Goal: Information Seeking & Learning: Learn about a topic

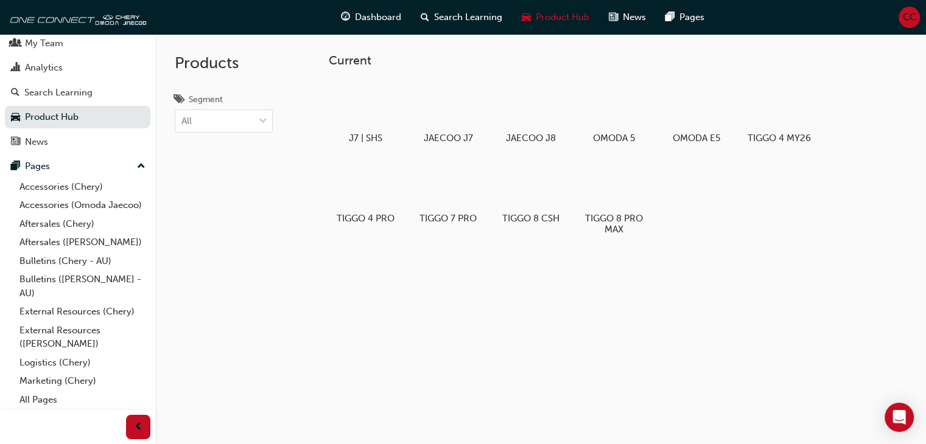
scroll to position [1, 0]
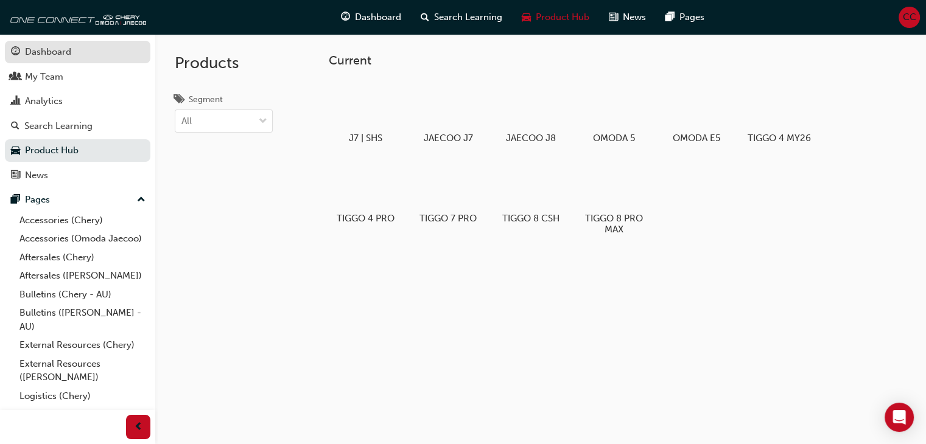
click at [69, 56] on div "Dashboard" at bounding box center [48, 52] width 46 height 14
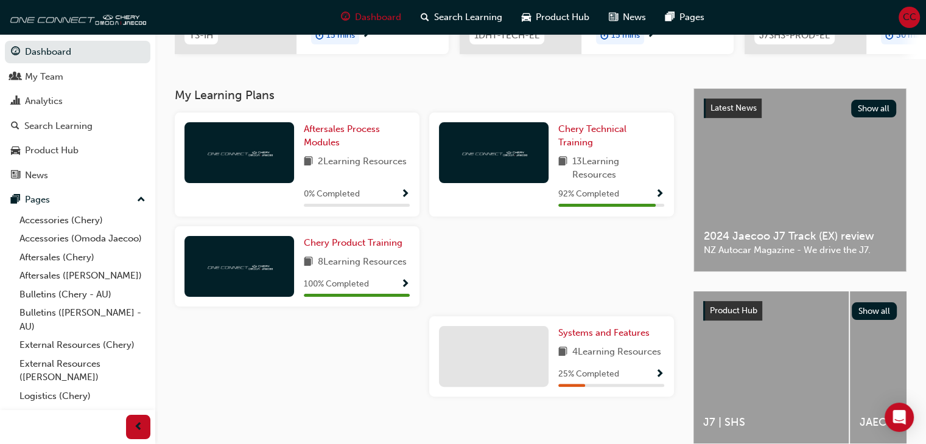
scroll to position [228, 0]
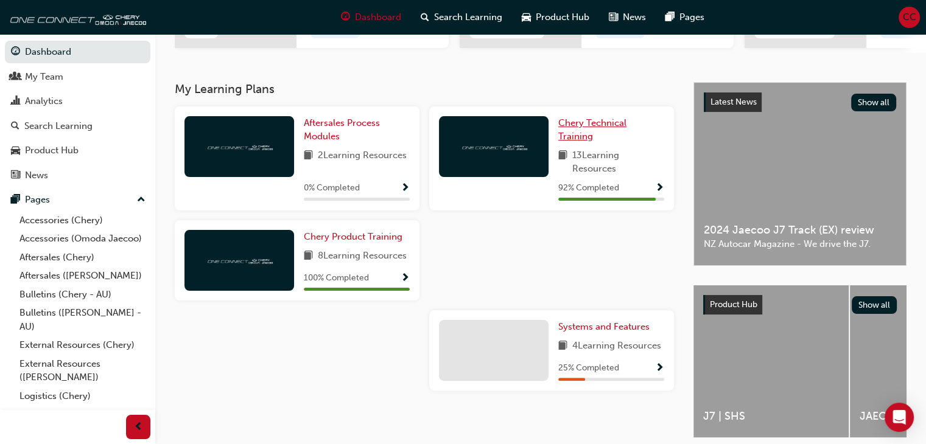
click at [572, 137] on span "Chery Technical Training" at bounding box center [592, 130] width 68 height 25
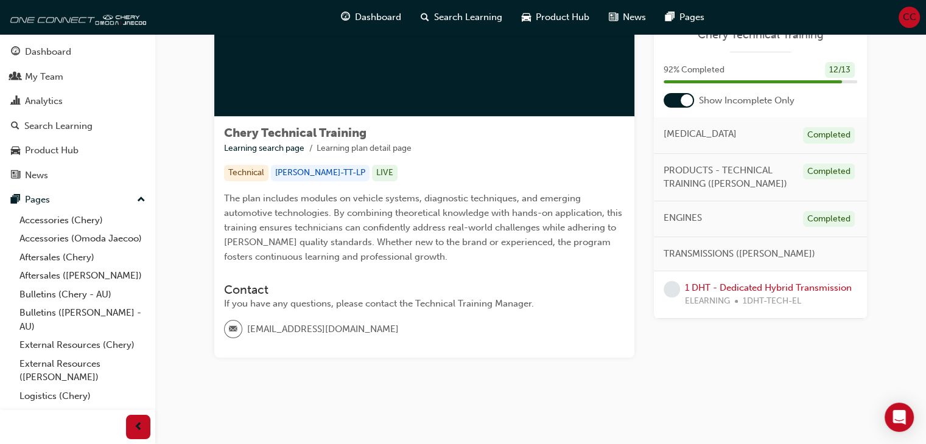
scroll to position [132, 0]
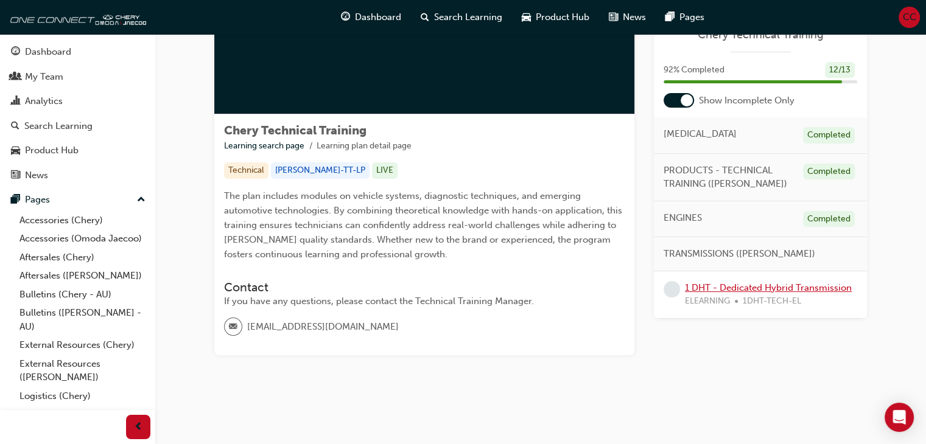
click at [743, 286] on link "1 DHT - Dedicated Hybrid Transmission" at bounding box center [768, 288] width 167 height 11
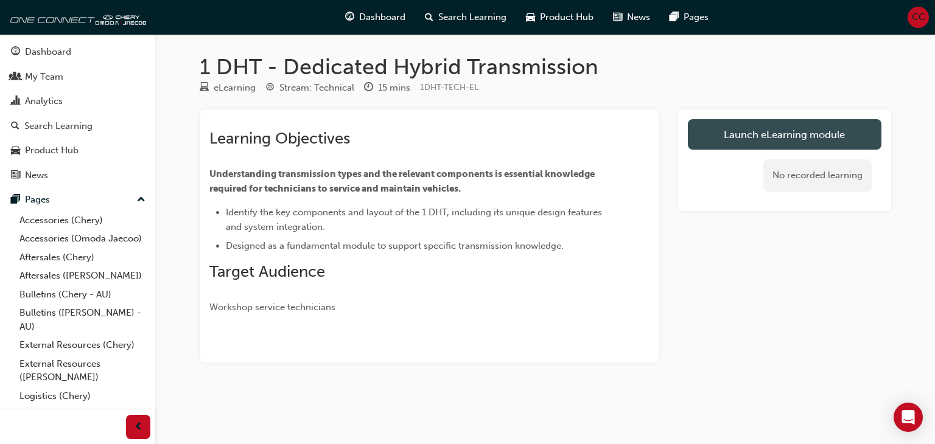
click at [746, 136] on link "Launch eLearning module" at bounding box center [785, 134] width 194 height 30
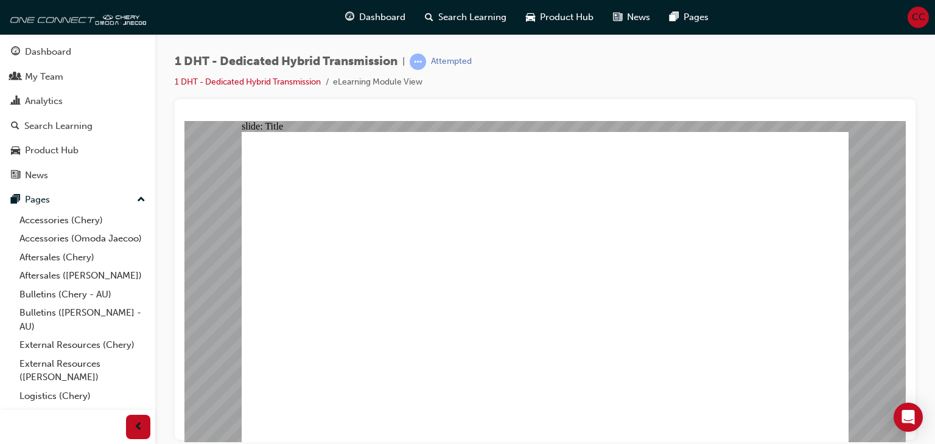
click at [132, 427] on div "button" at bounding box center [138, 427] width 24 height 24
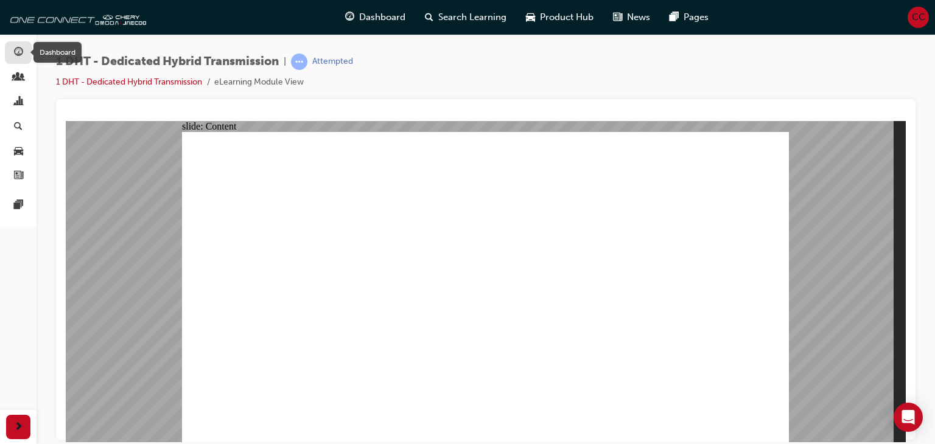
click at [18, 47] on span "guage-icon" at bounding box center [18, 52] width 9 height 11
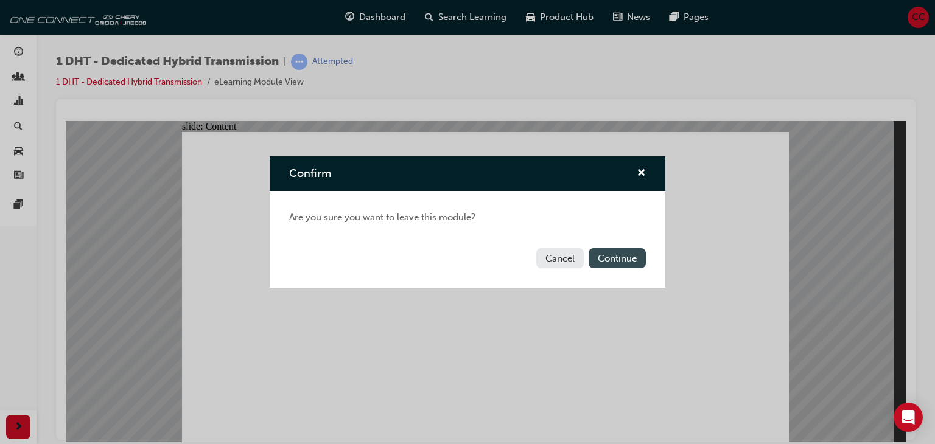
click at [617, 264] on button "Continue" at bounding box center [617, 258] width 57 height 20
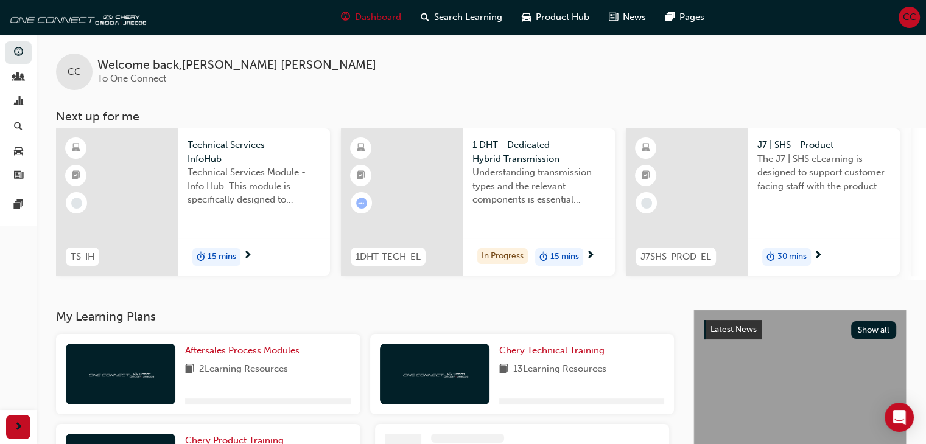
drag, startPoint x: 617, startPoint y: 264, endPoint x: 620, endPoint y: 315, distance: 50.6
click at [440, 90] on div "CC Welcome back , [PERSON_NAME] To One Connect" at bounding box center [482, 62] width 890 height 56
click at [212, 158] on span "Technical Services - InfoHub" at bounding box center [254, 151] width 133 height 27
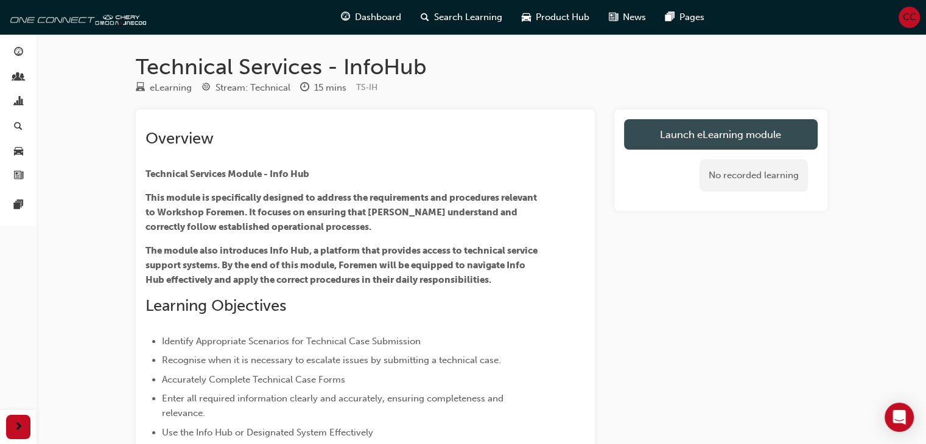
click at [670, 132] on link "Launch eLearning module" at bounding box center [721, 134] width 194 height 30
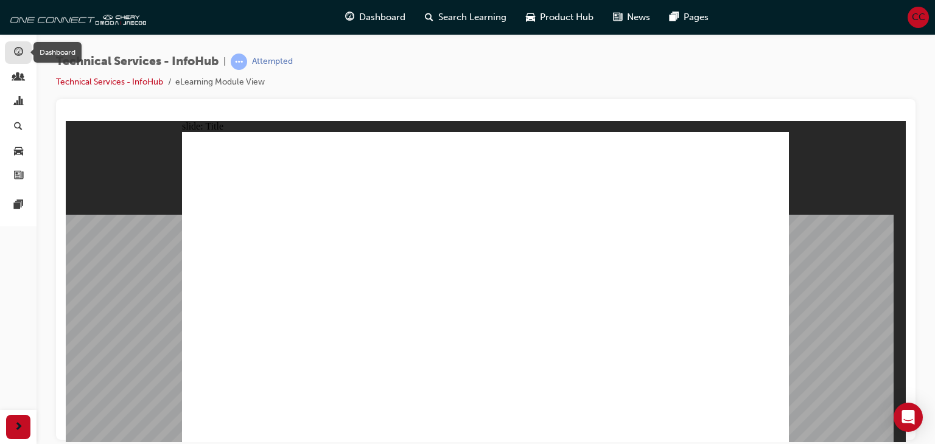
click at [18, 57] on span "guage-icon" at bounding box center [18, 52] width 9 height 11
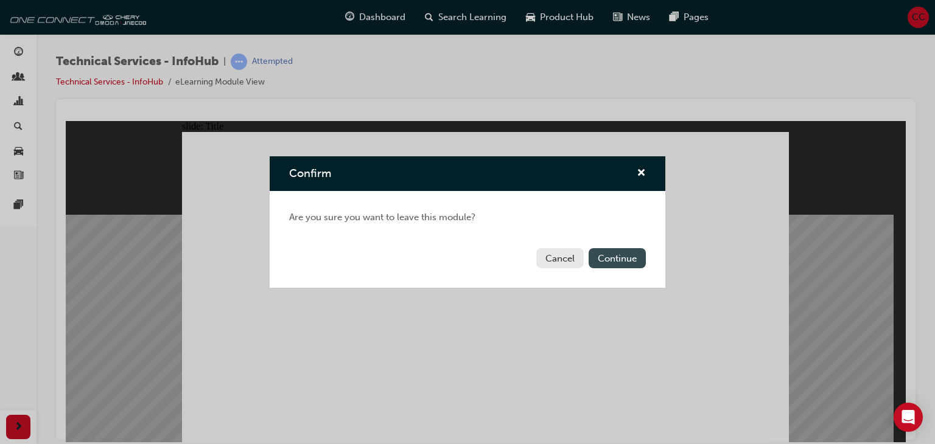
click at [611, 259] on button "Continue" at bounding box center [617, 258] width 57 height 20
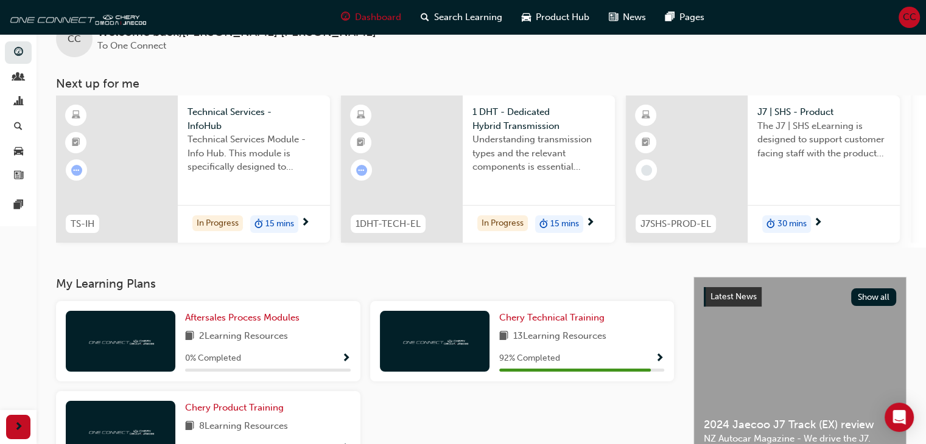
scroll to position [34, 0]
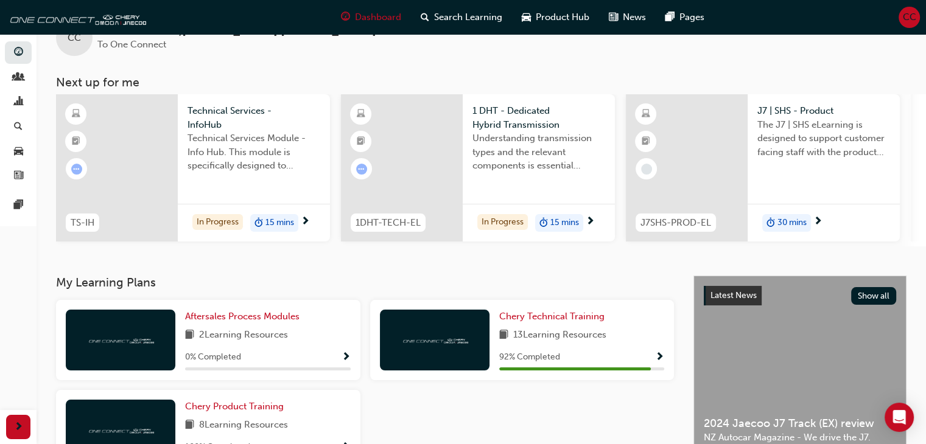
click at [807, 121] on span "The J7 | SHS eLearning is designed to support customer facing staff with the pr…" at bounding box center [823, 138] width 133 height 41
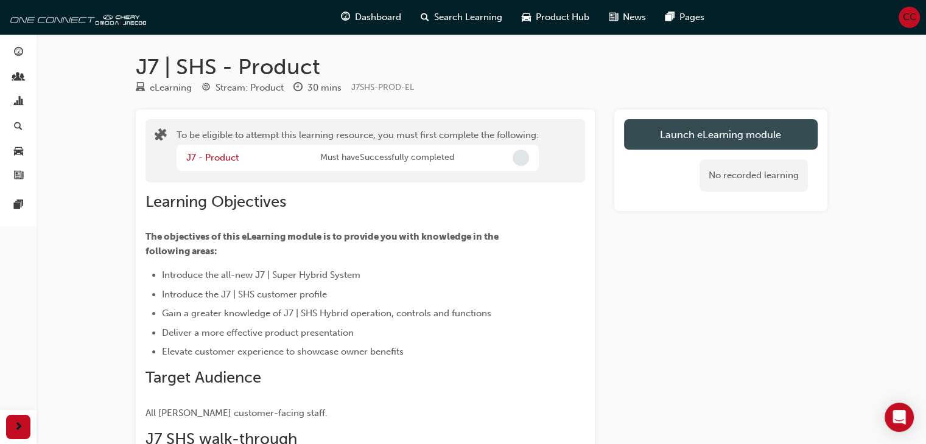
click at [697, 132] on button "Launch eLearning module" at bounding box center [721, 134] width 194 height 30
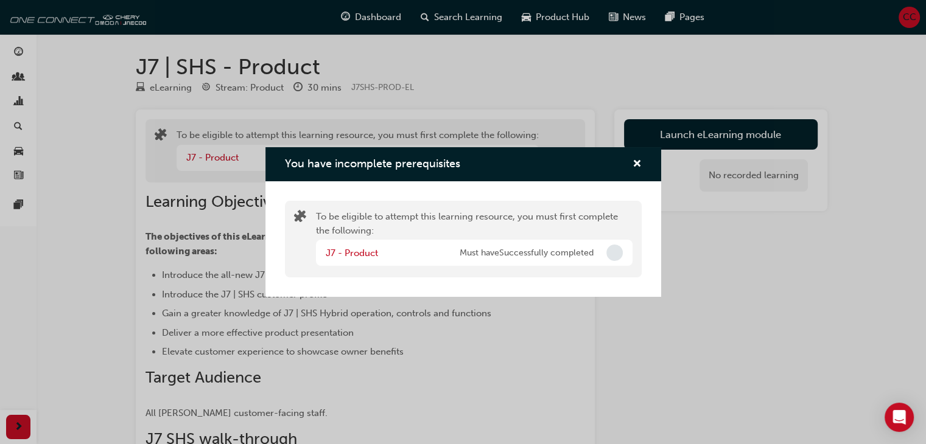
click at [611, 259] on span "Incomplete" at bounding box center [614, 253] width 16 height 16
click at [611, 255] on span "Incomplete" at bounding box center [614, 253] width 16 height 16
click at [538, 253] on span "Must have Successfully completed" at bounding box center [527, 254] width 134 height 14
click at [634, 166] on span "cross-icon" at bounding box center [637, 165] width 9 height 11
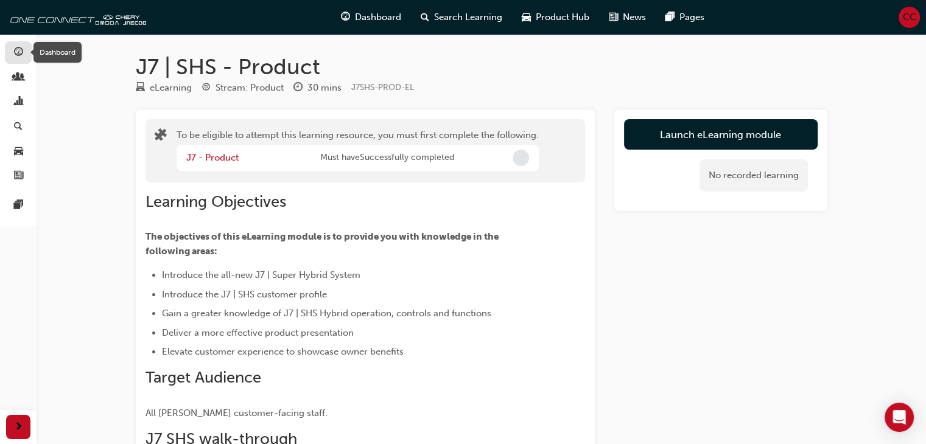
click at [17, 49] on span "guage-icon" at bounding box center [18, 52] width 9 height 11
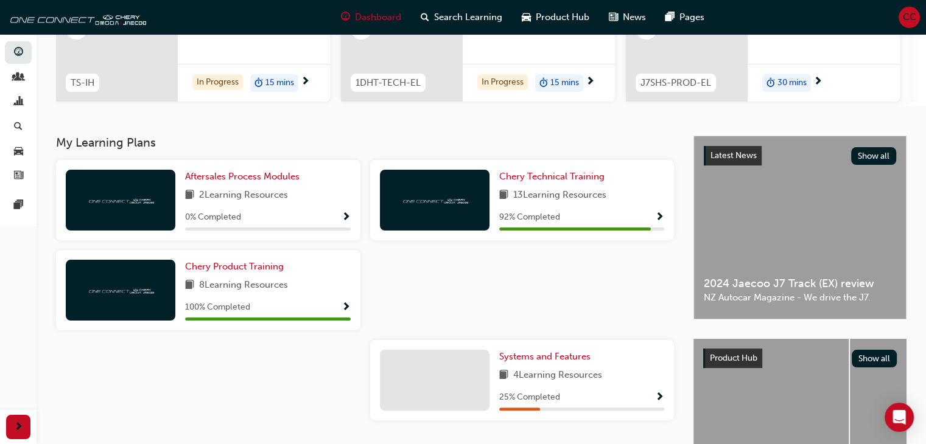
scroll to position [208, 0]
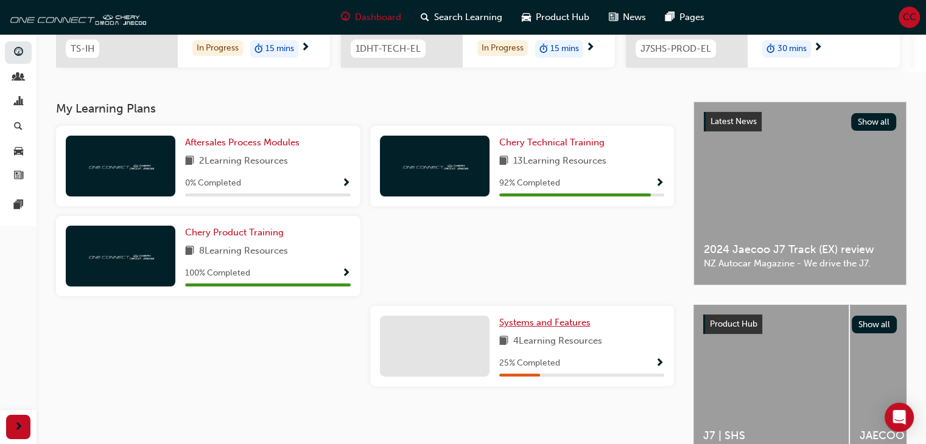
click at [527, 323] on span "Systems and Features" at bounding box center [544, 322] width 91 height 11
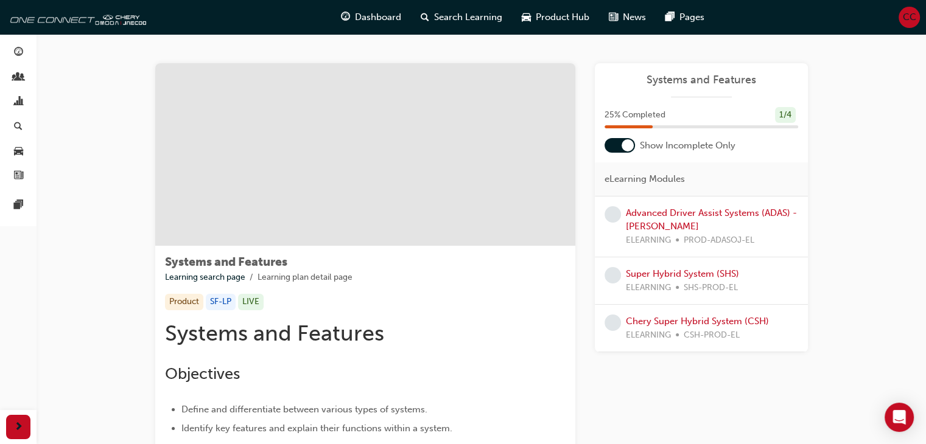
click at [882, 200] on div "Systems and Features Learning search page Learning plan detail page Systems and…" at bounding box center [482, 283] width 890 height 499
click at [866, 178] on div "Systems and Features Learning search page Learning plan detail page Systems and…" at bounding box center [482, 283] width 890 height 499
click at [124, 228] on div "Systems and Features Learning search page Learning plan detail page Systems and…" at bounding box center [481, 283] width 731 height 499
click at [612, 144] on div at bounding box center [620, 145] width 30 height 15
click at [612, 144] on div at bounding box center [612, 145] width 12 height 12
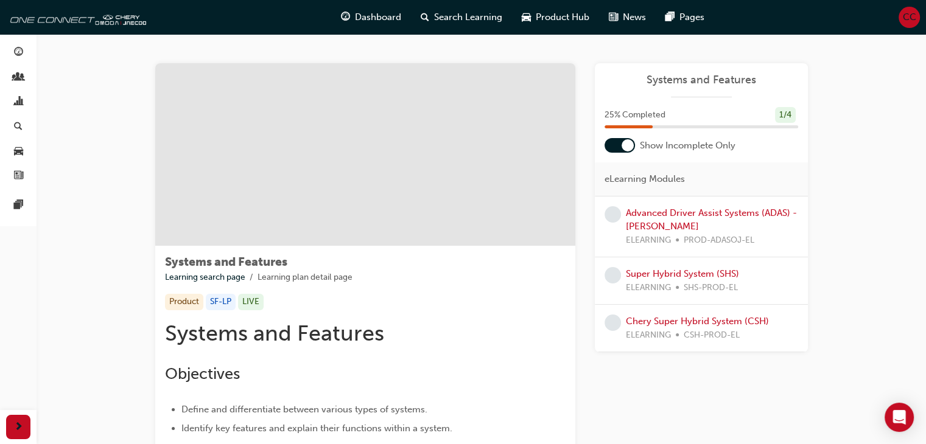
click at [612, 144] on div at bounding box center [620, 145] width 30 height 15
click at [612, 144] on div at bounding box center [612, 145] width 12 height 12
click at [619, 149] on div at bounding box center [620, 145] width 30 height 15
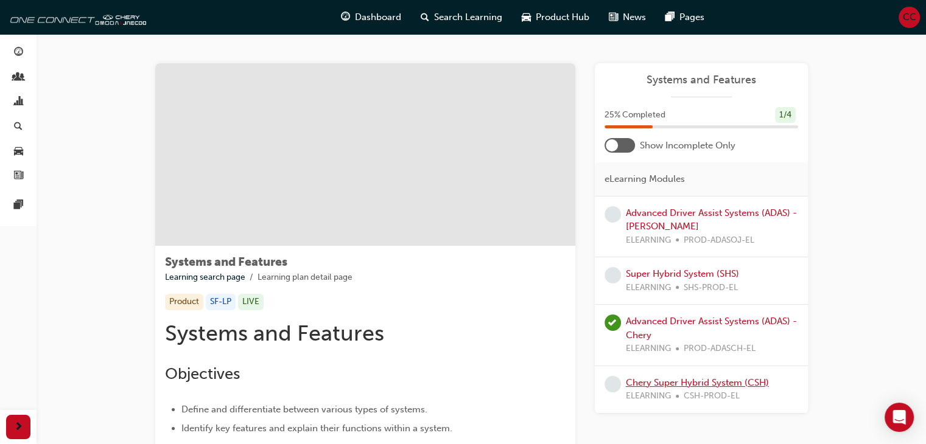
click at [688, 379] on link "Chery Super Hybrid System (CSH)" at bounding box center [697, 383] width 143 height 11
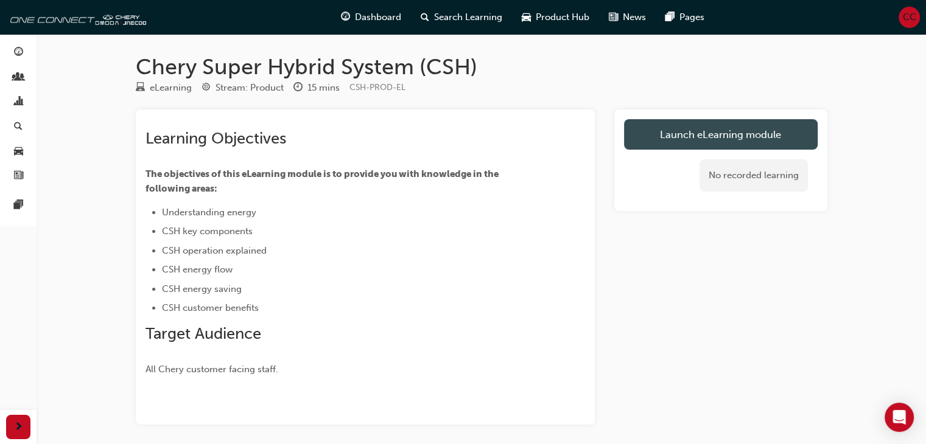
click at [675, 137] on link "Launch eLearning module" at bounding box center [721, 134] width 194 height 30
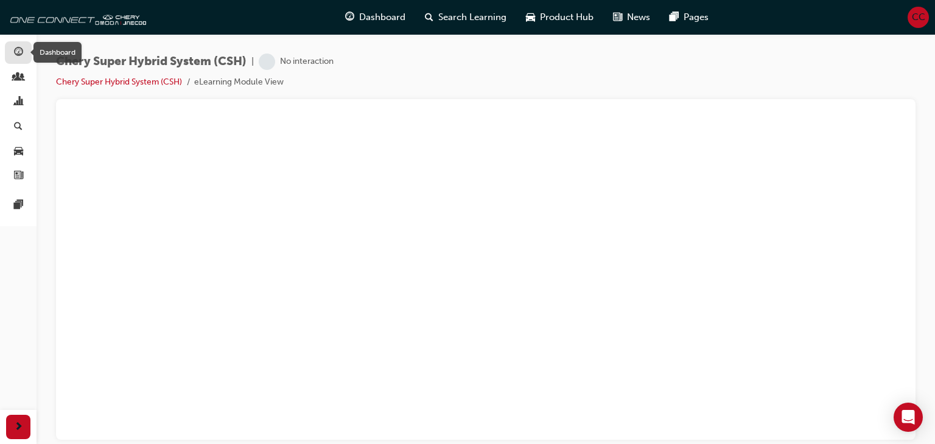
click at [18, 61] on link "button" at bounding box center [18, 52] width 27 height 23
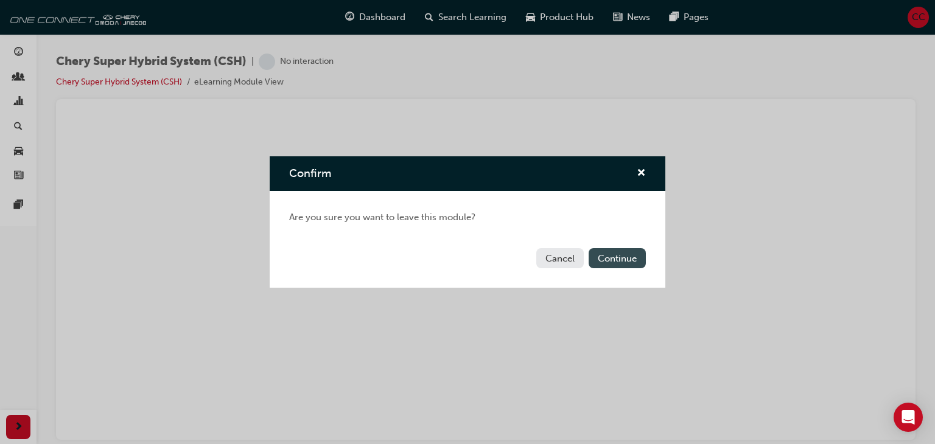
click at [621, 263] on button "Continue" at bounding box center [617, 258] width 57 height 20
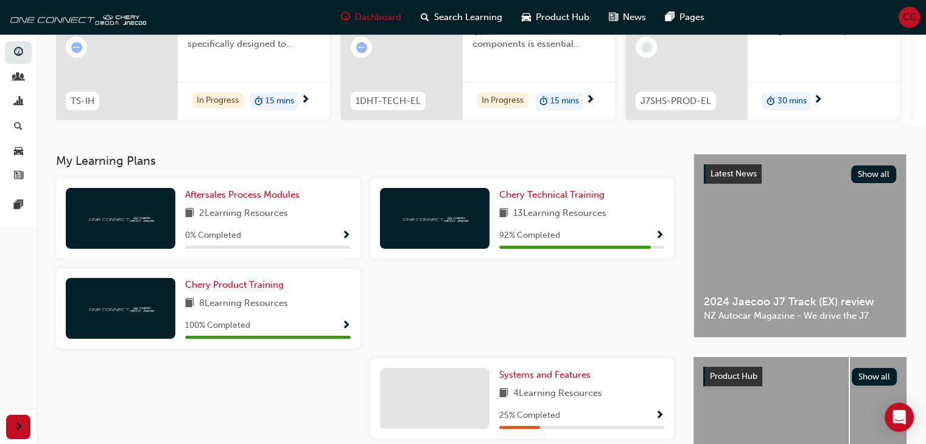
scroll to position [280, 0]
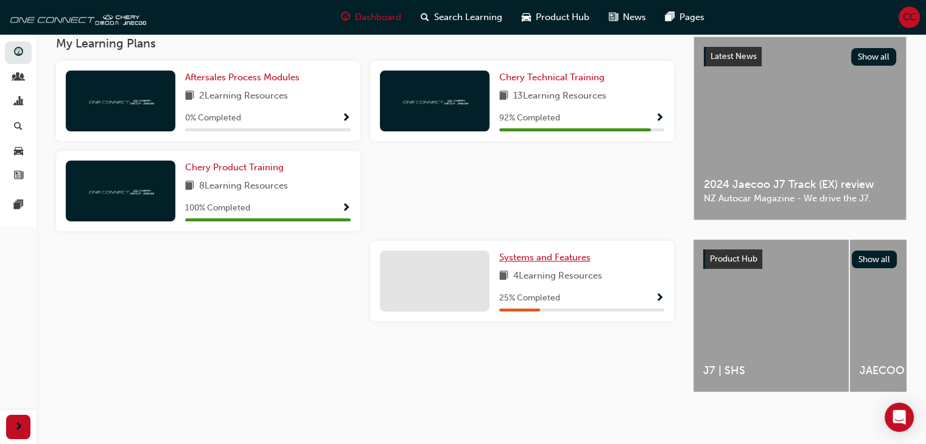
click at [523, 254] on span "Systems and Features" at bounding box center [544, 257] width 91 height 11
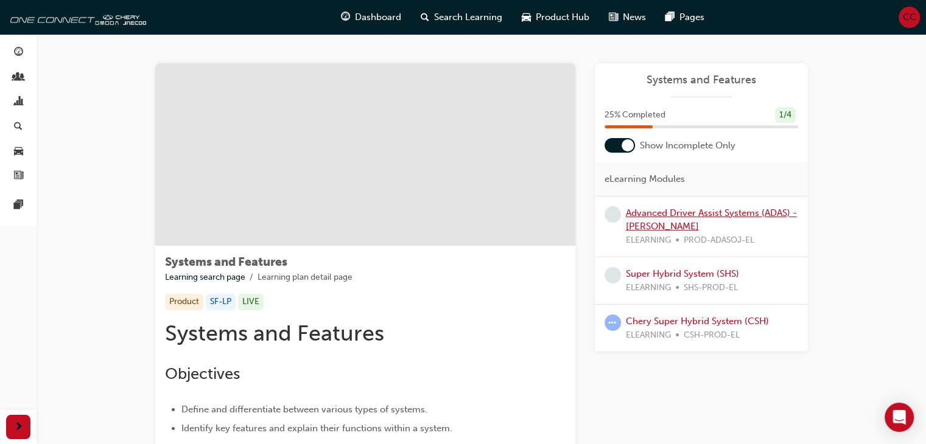
click at [659, 222] on link "Advanced Driver Assist Systems (ADAS) - [PERSON_NAME]" at bounding box center [711, 220] width 171 height 25
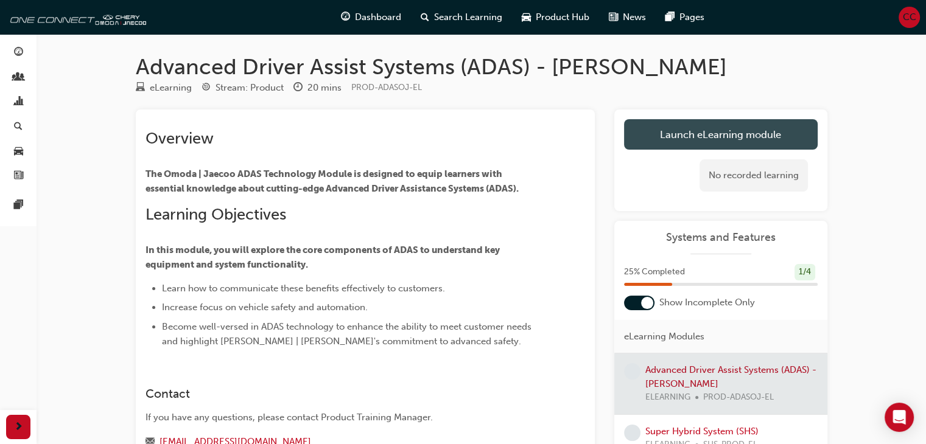
click at [671, 129] on link "Launch eLearning module" at bounding box center [721, 134] width 194 height 30
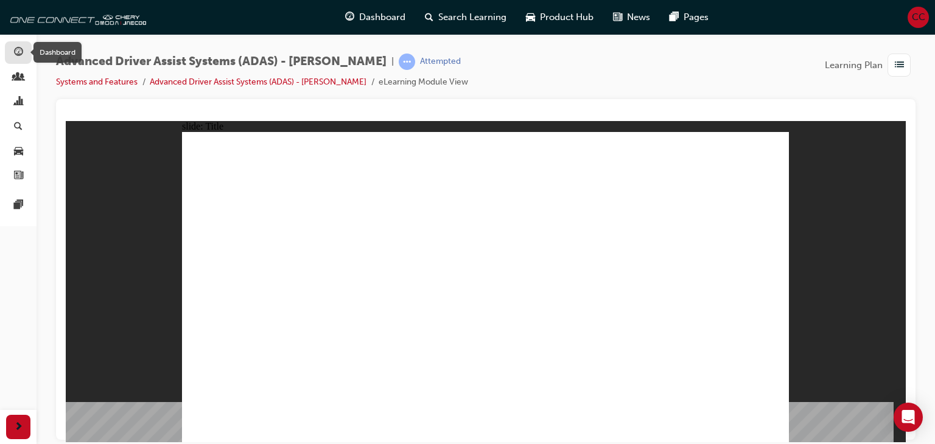
click at [15, 52] on span "guage-icon" at bounding box center [18, 52] width 9 height 11
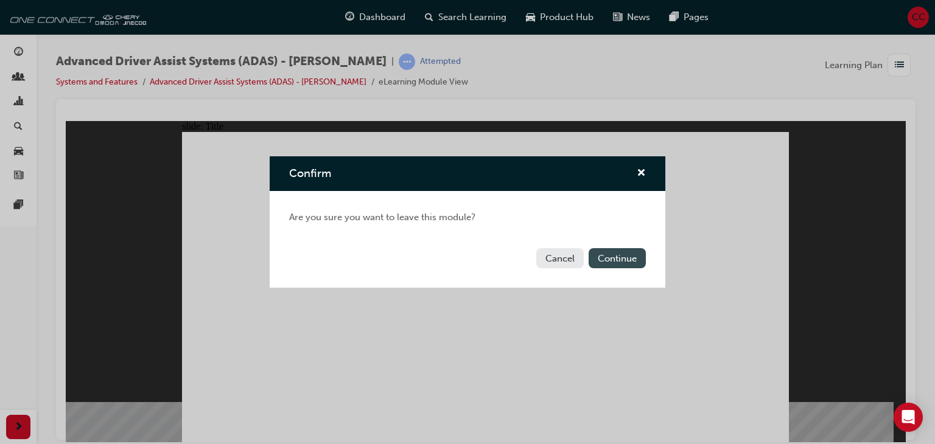
click at [608, 255] on button "Continue" at bounding box center [617, 258] width 57 height 20
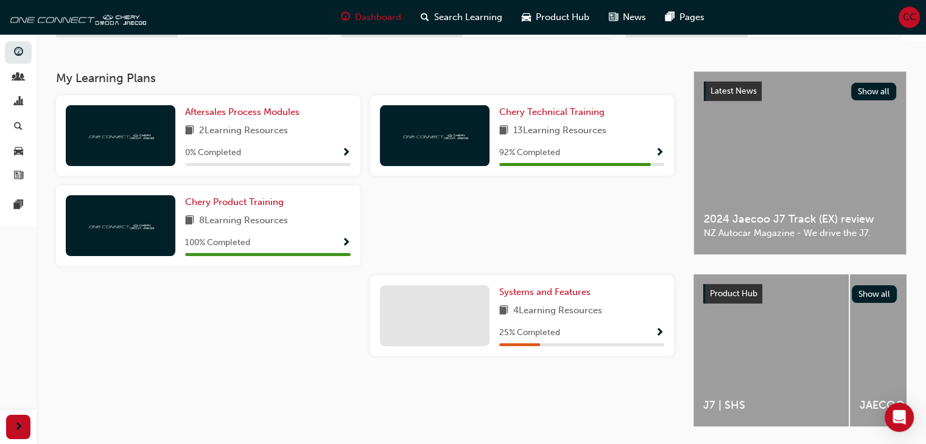
scroll to position [246, 0]
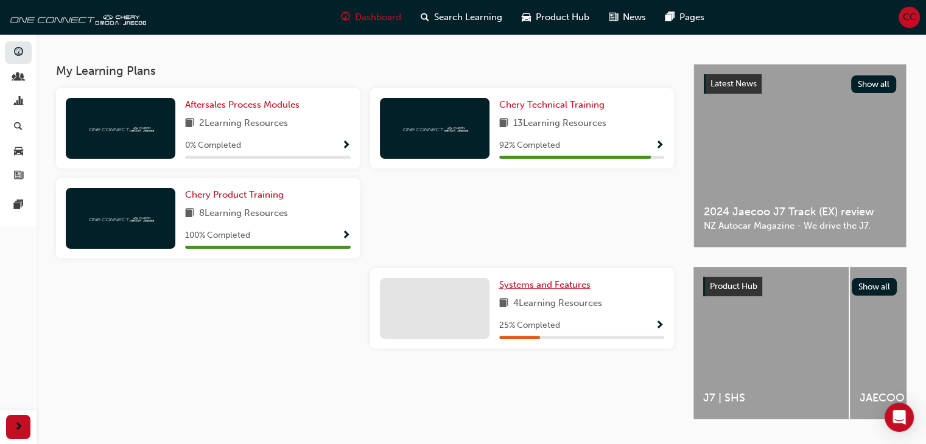
click at [547, 287] on span "Systems and Features" at bounding box center [544, 284] width 91 height 11
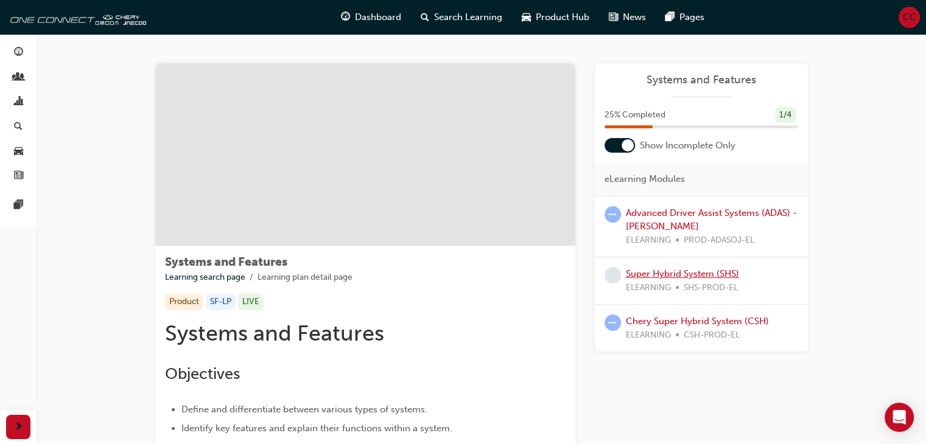
click at [666, 273] on link "Super Hybrid System (SHS)" at bounding box center [682, 274] width 113 height 11
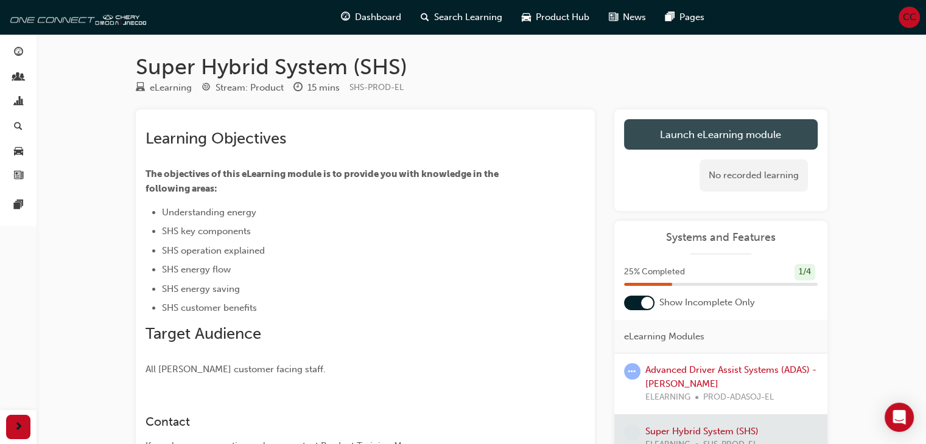
click at [729, 142] on link "Launch eLearning module" at bounding box center [721, 134] width 194 height 30
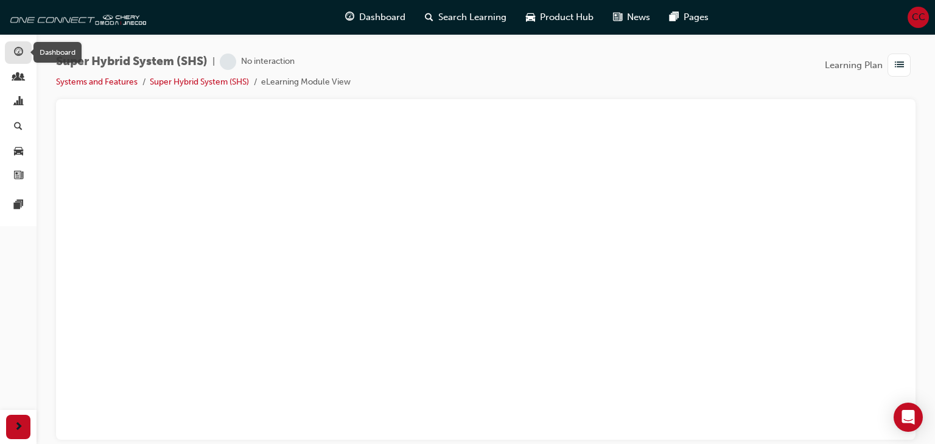
click at [18, 51] on span "guage-icon" at bounding box center [18, 52] width 9 height 11
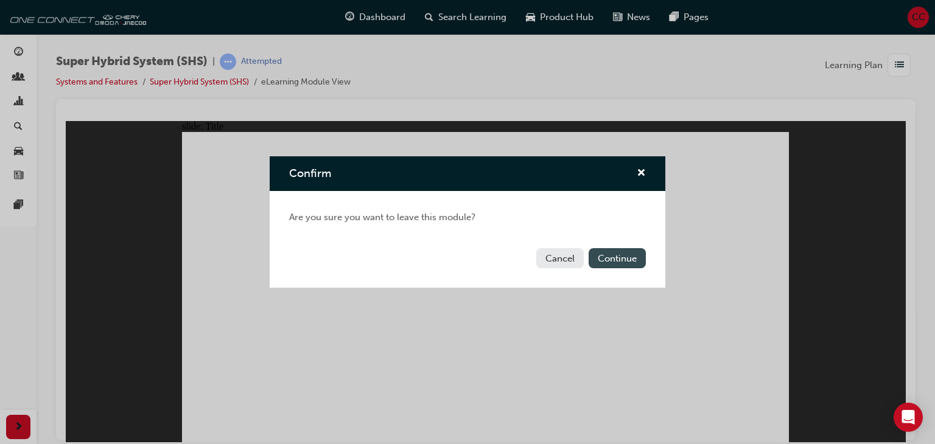
click at [628, 254] on button "Continue" at bounding box center [617, 258] width 57 height 20
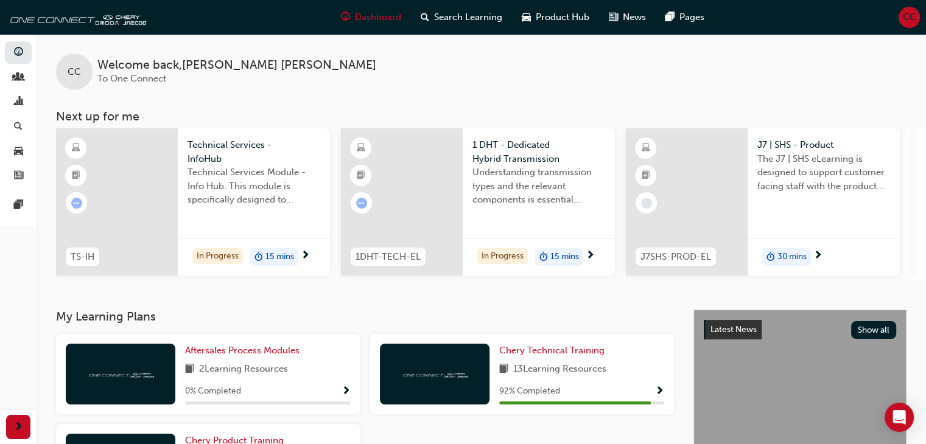
click at [200, 154] on span "Technical Services - InfoHub" at bounding box center [254, 151] width 133 height 27
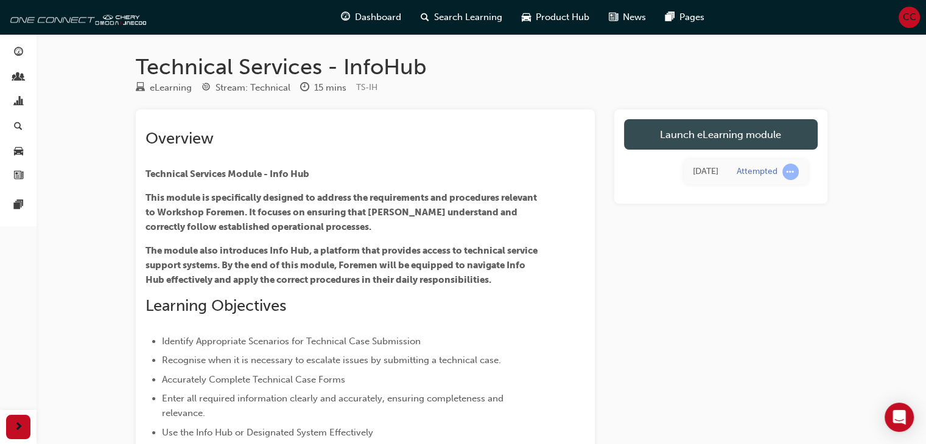
click at [649, 133] on link "Launch eLearning module" at bounding box center [721, 134] width 194 height 30
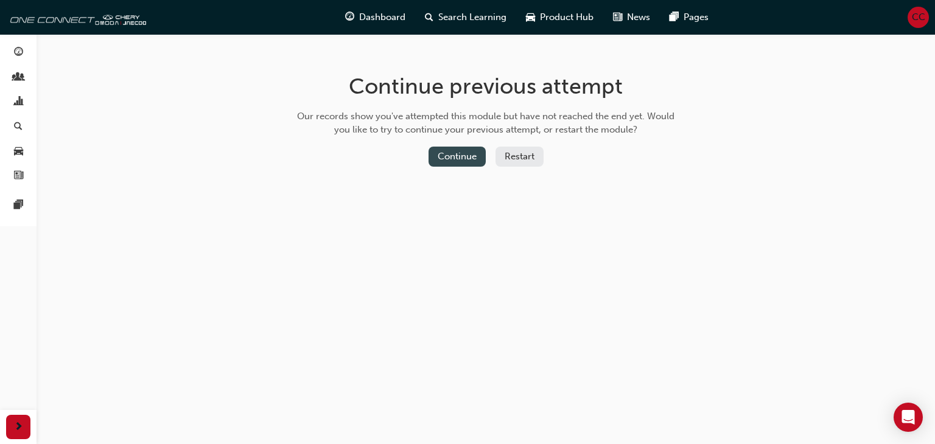
click at [469, 156] on button "Continue" at bounding box center [457, 157] width 57 height 20
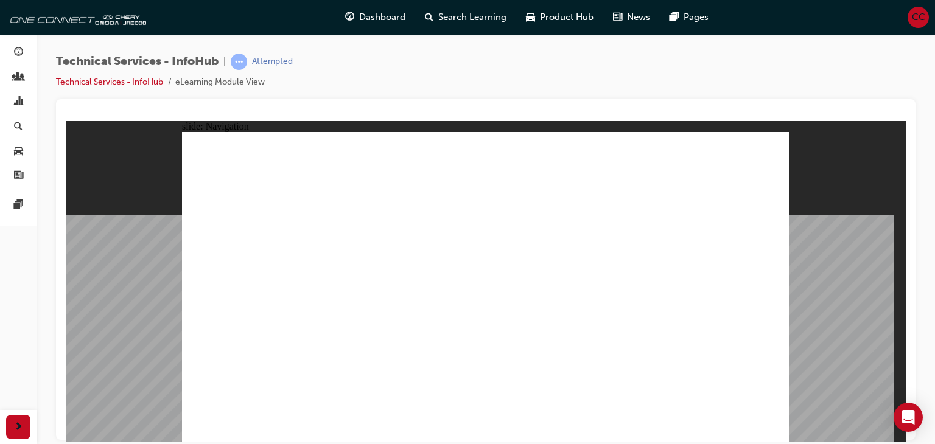
click at [857, 93] on div "Technical Services - InfoHub | Attempted Technical Services - InfoHub eLearning…" at bounding box center [486, 77] width 860 height 46
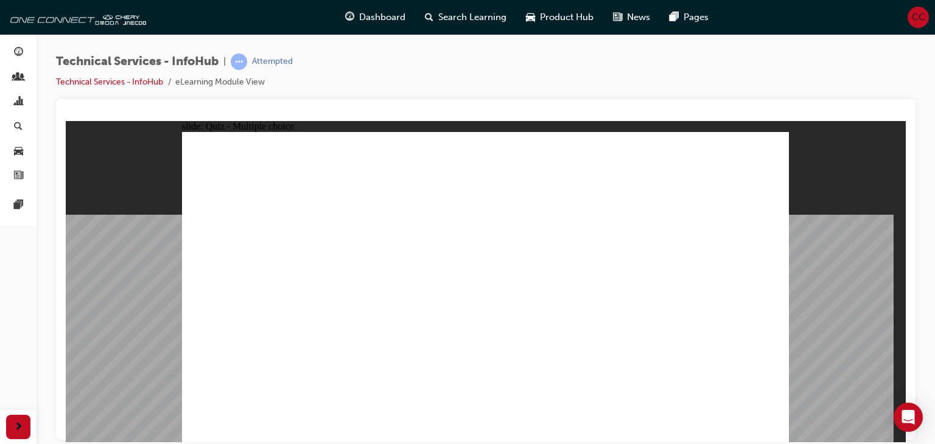
radio input "true"
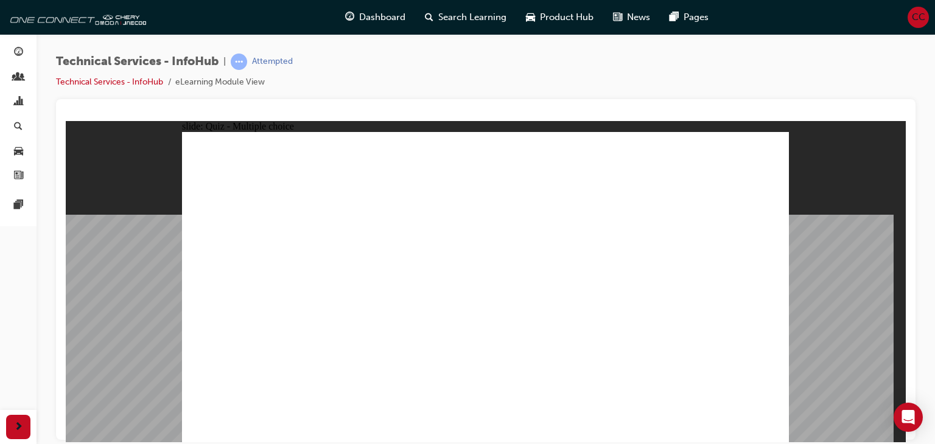
radio input "true"
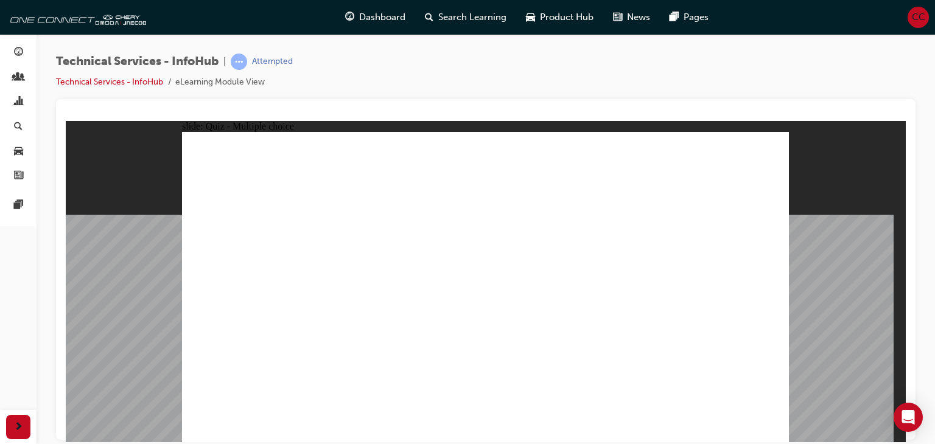
radio input "true"
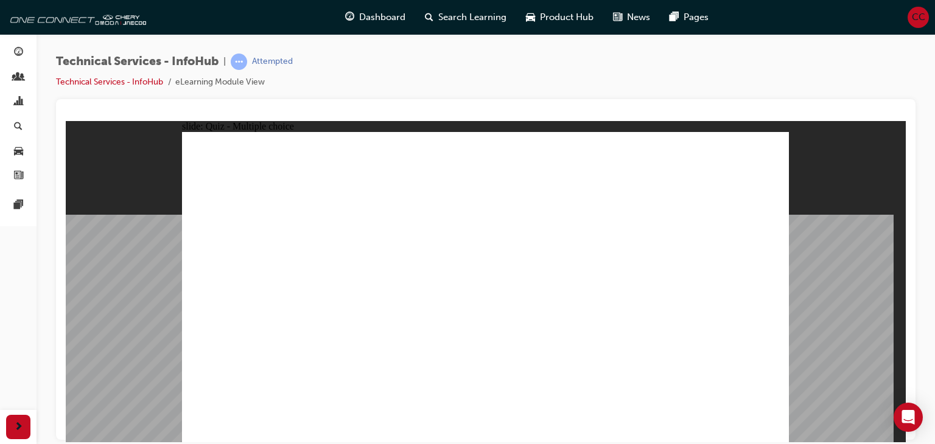
radio input "true"
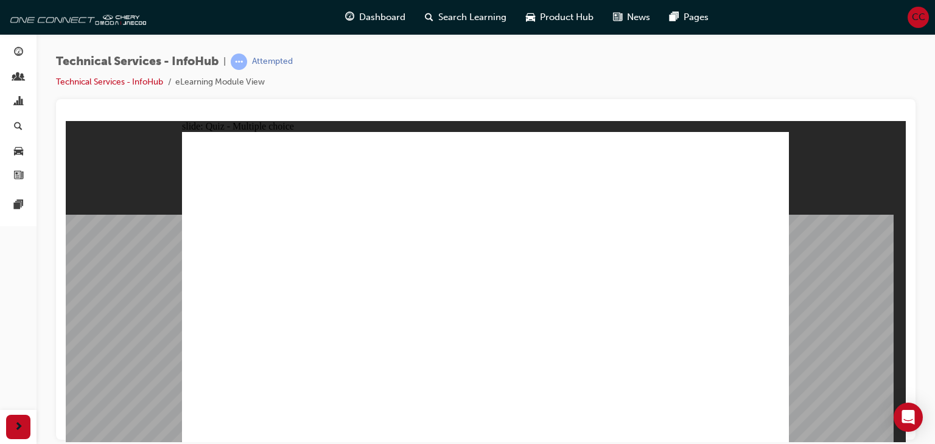
radio input "true"
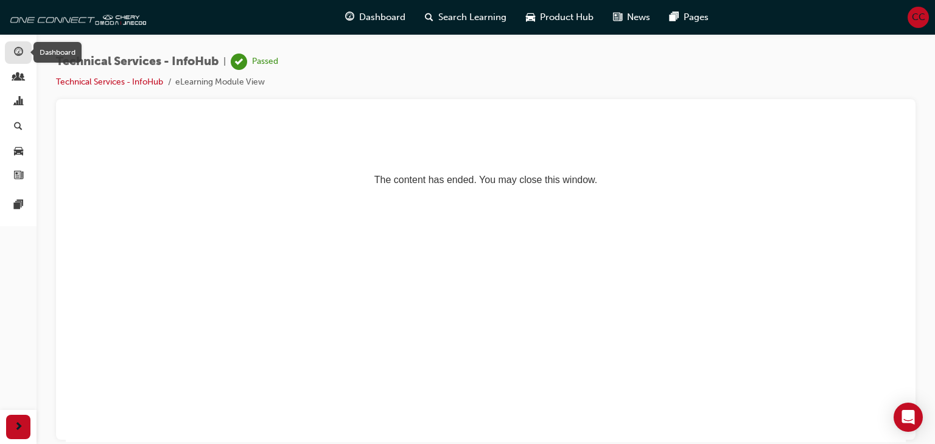
click at [19, 54] on span "guage-icon" at bounding box center [18, 52] width 9 height 11
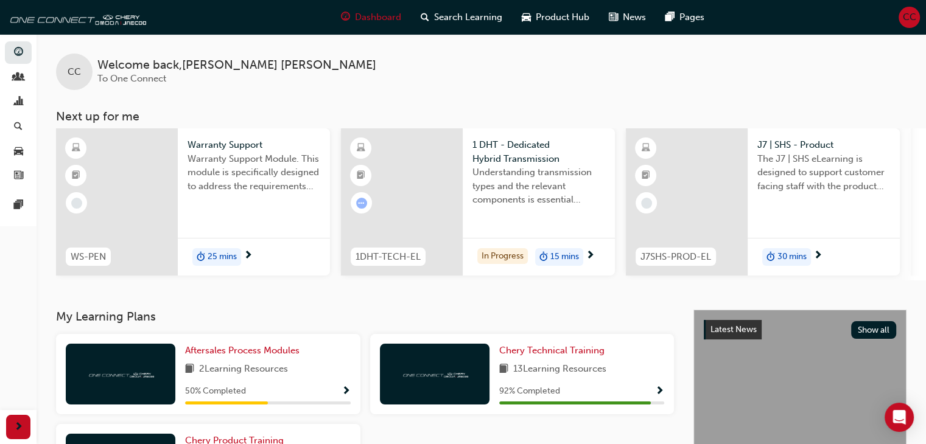
click at [473, 113] on h3 "Next up for me" at bounding box center [482, 117] width 890 height 14
click at [511, 162] on span "1 DHT - Dedicated Hybrid Transmission" at bounding box center [539, 151] width 133 height 27
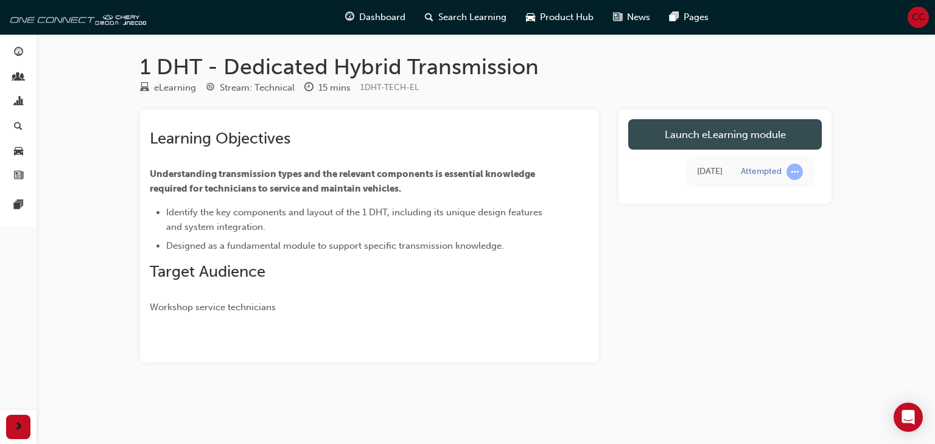
click at [658, 132] on link "Launch eLearning module" at bounding box center [725, 134] width 194 height 30
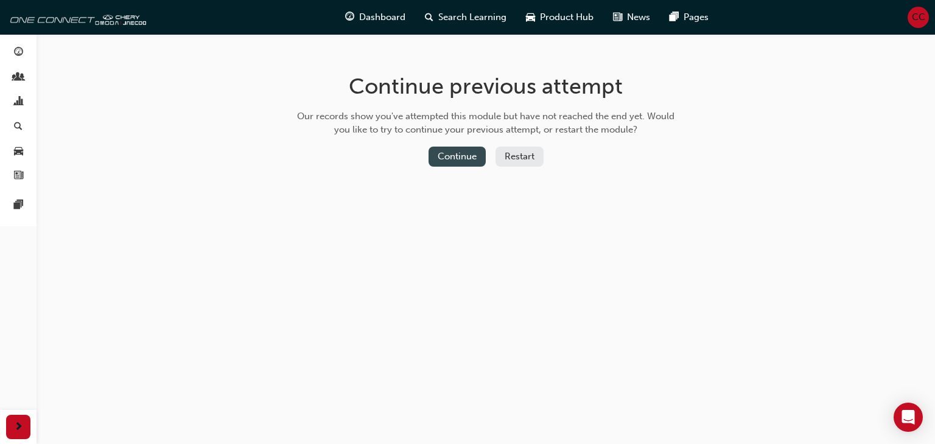
click at [448, 161] on button "Continue" at bounding box center [457, 157] width 57 height 20
